Goal: Task Accomplishment & Management: Use online tool/utility

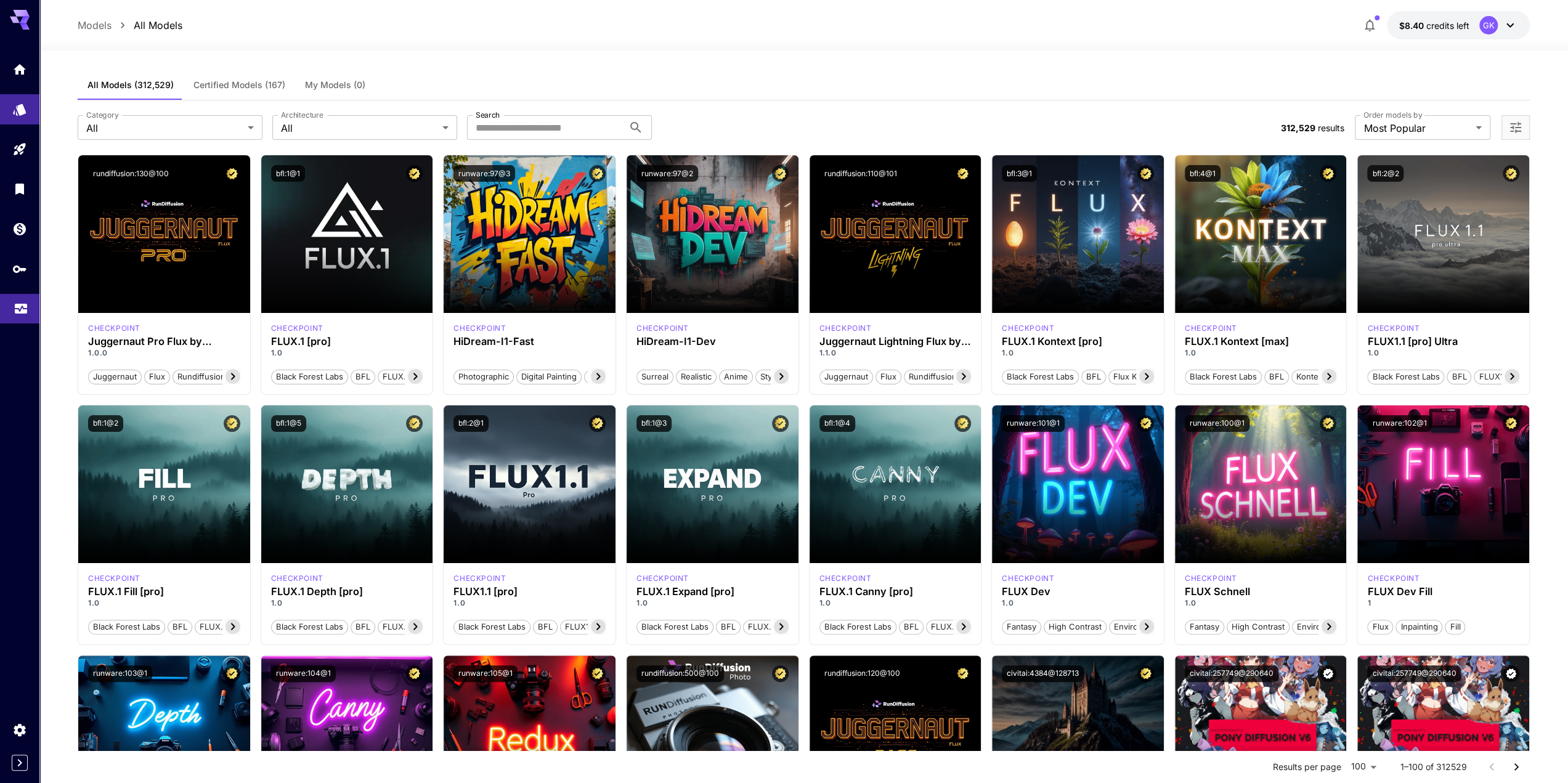
click at [20, 310] on icon "Usage" at bounding box center [21, 309] width 12 height 6
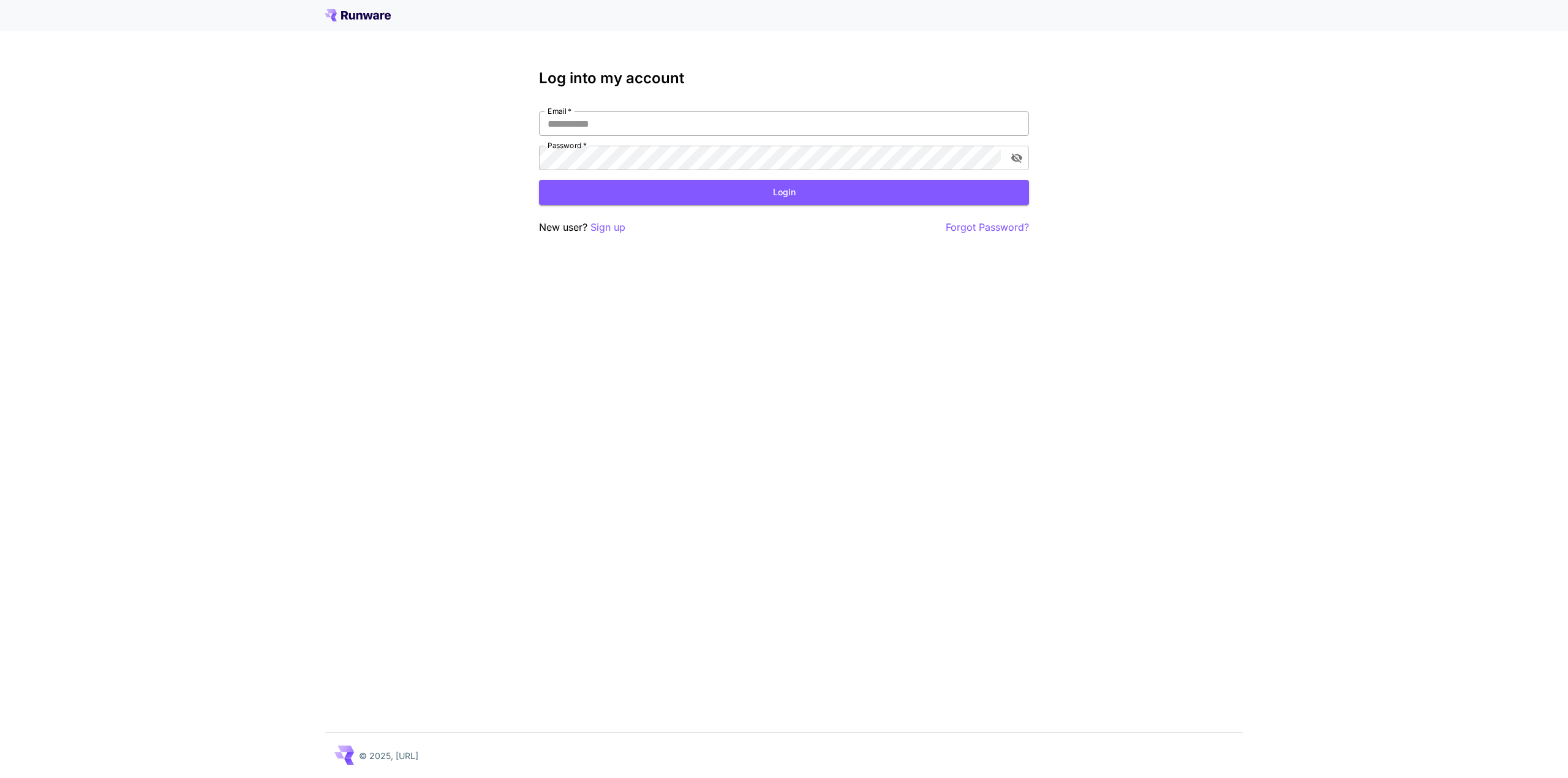
click at [670, 119] on input "Email   *" at bounding box center [784, 123] width 490 height 24
type input "**********"
click button "Login" at bounding box center [784, 192] width 490 height 25
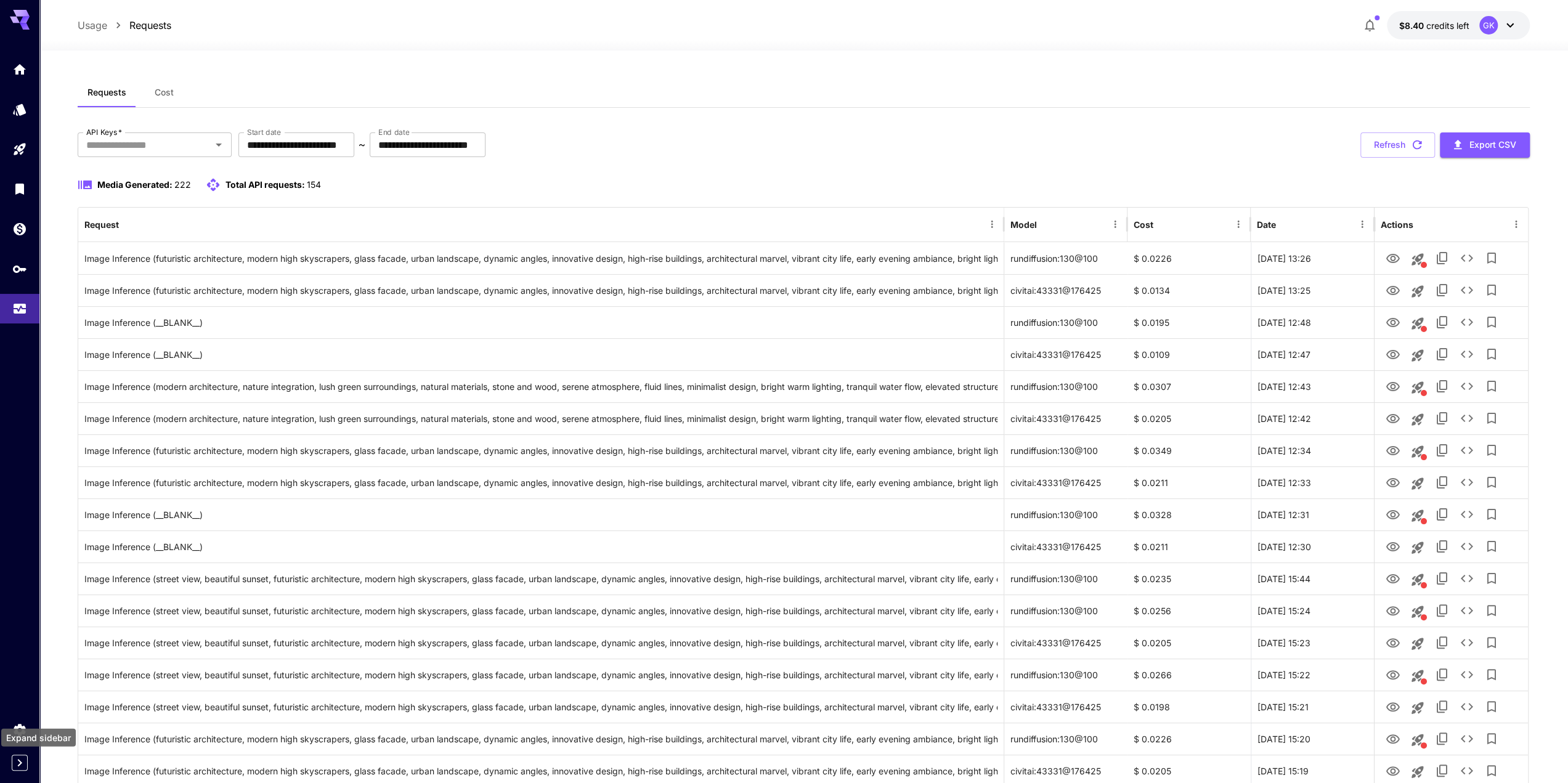
click at [18, 765] on icon "Expand sidebar" at bounding box center [20, 763] width 15 height 15
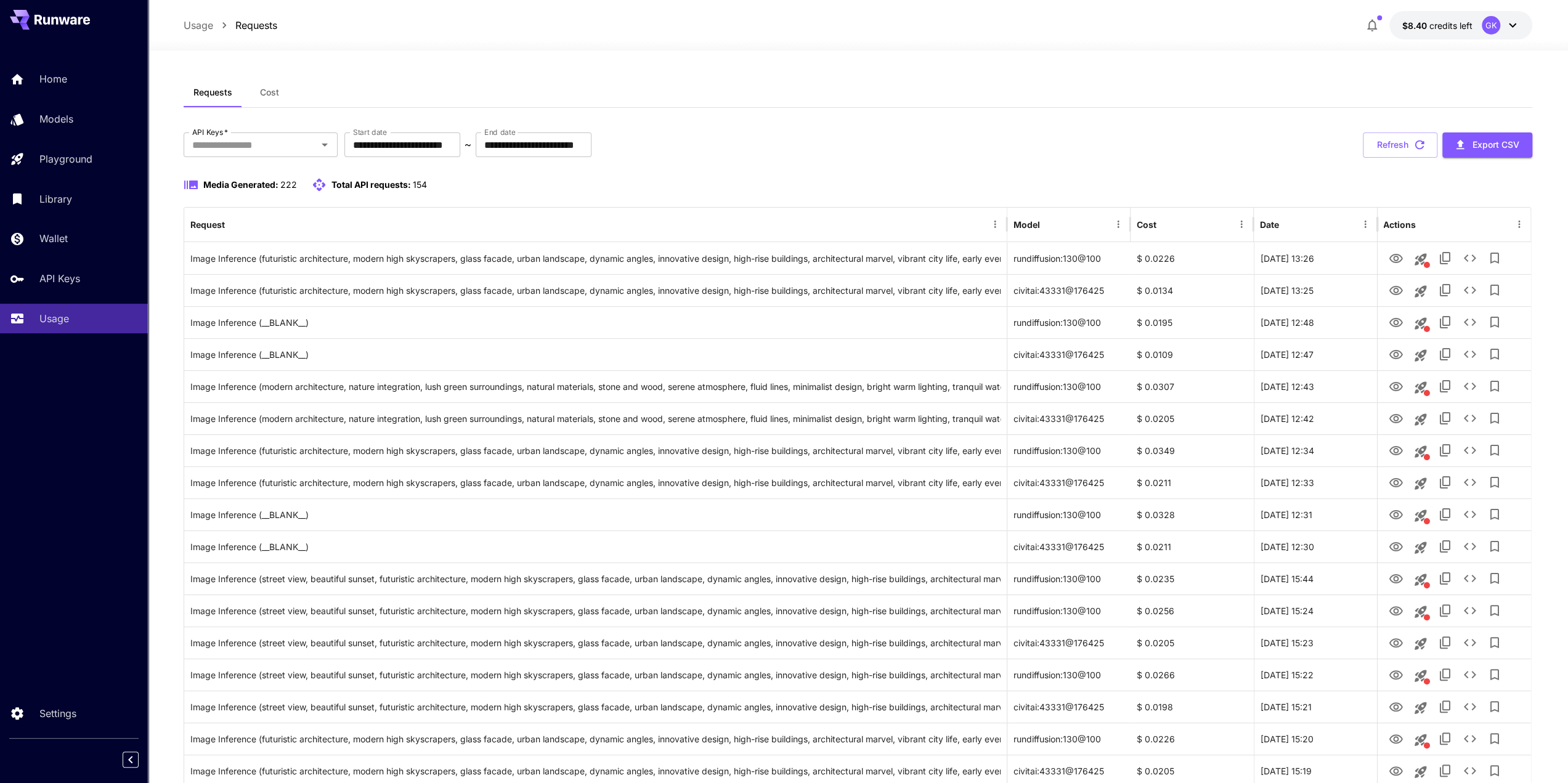
click at [681, 199] on div "Media Generated: 222 Total API requests: 154" at bounding box center [858, 193] width 1350 height 30
click at [1398, 139] on button "Refresh" at bounding box center [1401, 144] width 75 height 25
click at [1394, 261] on icon "View" at bounding box center [1396, 259] width 14 height 9
click at [83, 322] on div "Usage" at bounding box center [90, 319] width 96 height 15
click at [69, 153] on p "Playground" at bounding box center [68, 159] width 53 height 15
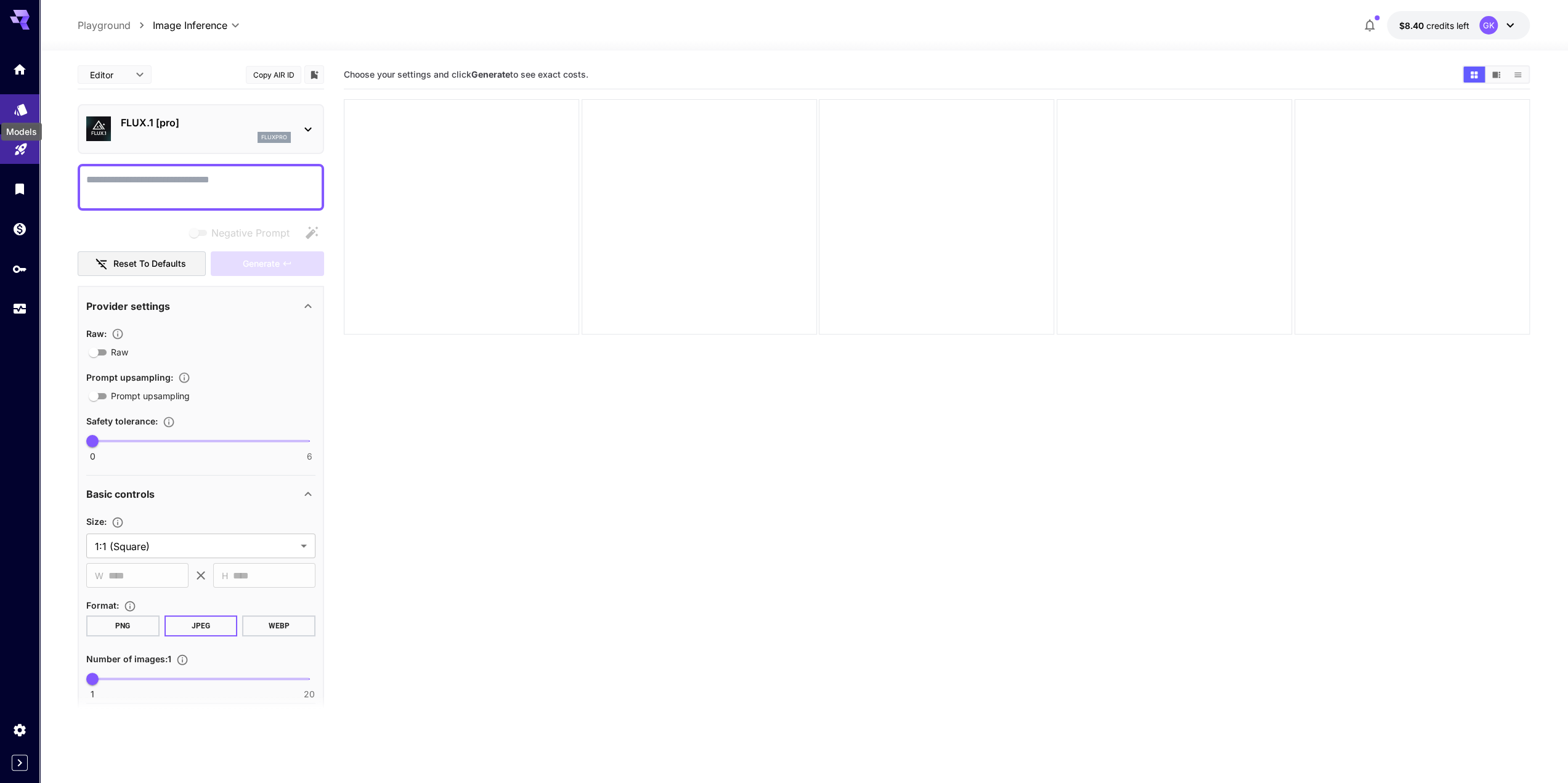
click at [15, 110] on icon "Models" at bounding box center [21, 106] width 15 height 15
